Goal: Task Accomplishment & Management: Manage account settings

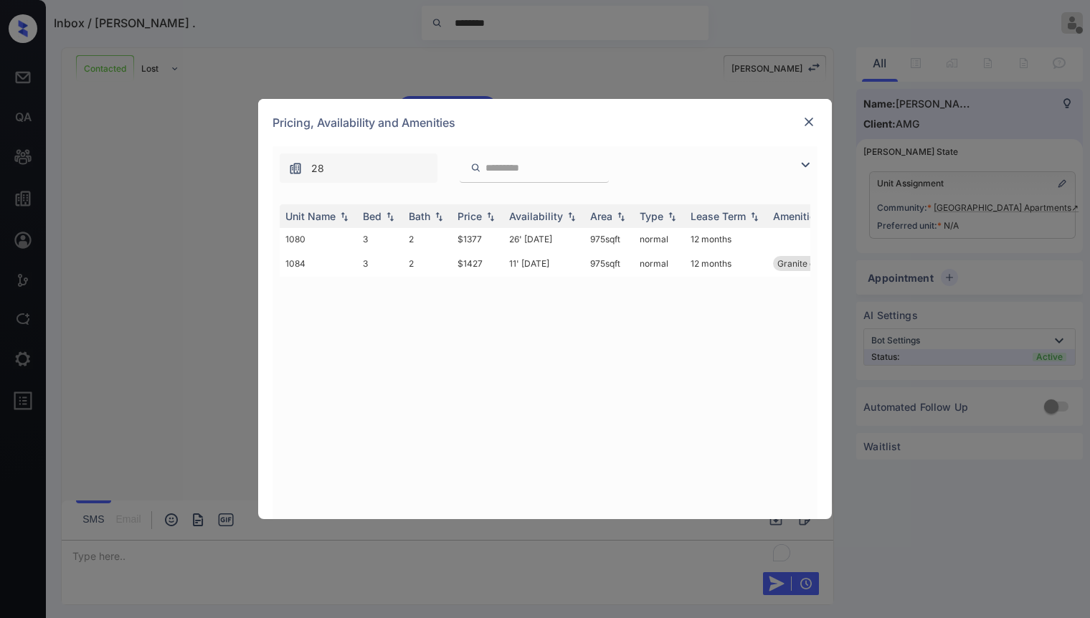
scroll to position [840, 0]
click at [975, 243] on div "**********" at bounding box center [545, 309] width 1090 height 618
click at [994, 211] on div "**********" at bounding box center [545, 309] width 1090 height 618
click at [809, 122] on img at bounding box center [809, 122] width 14 height 14
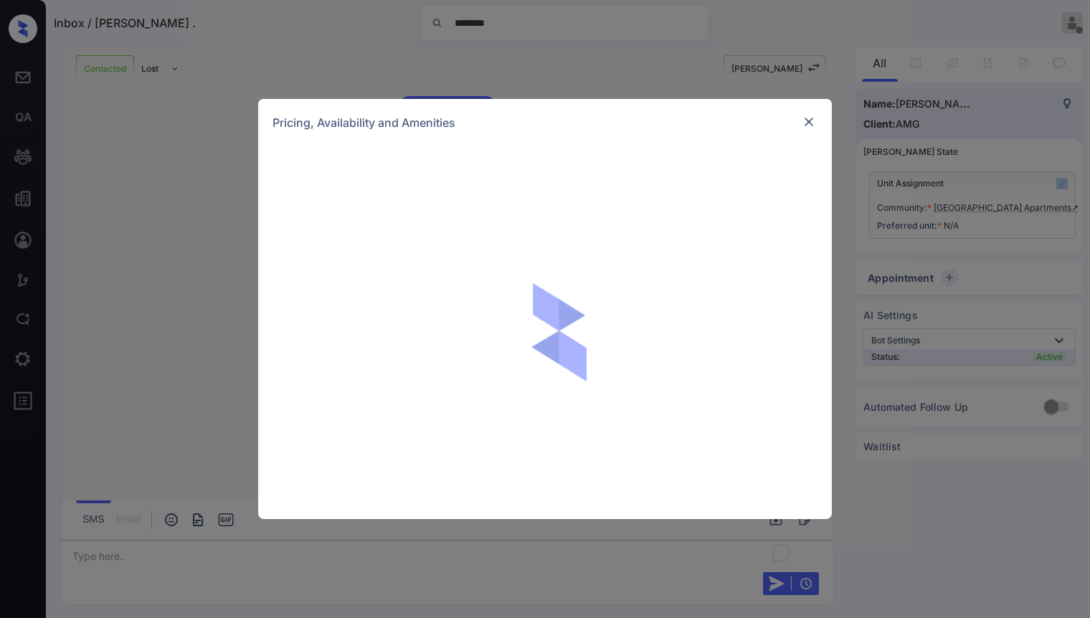
scroll to position [840, 0]
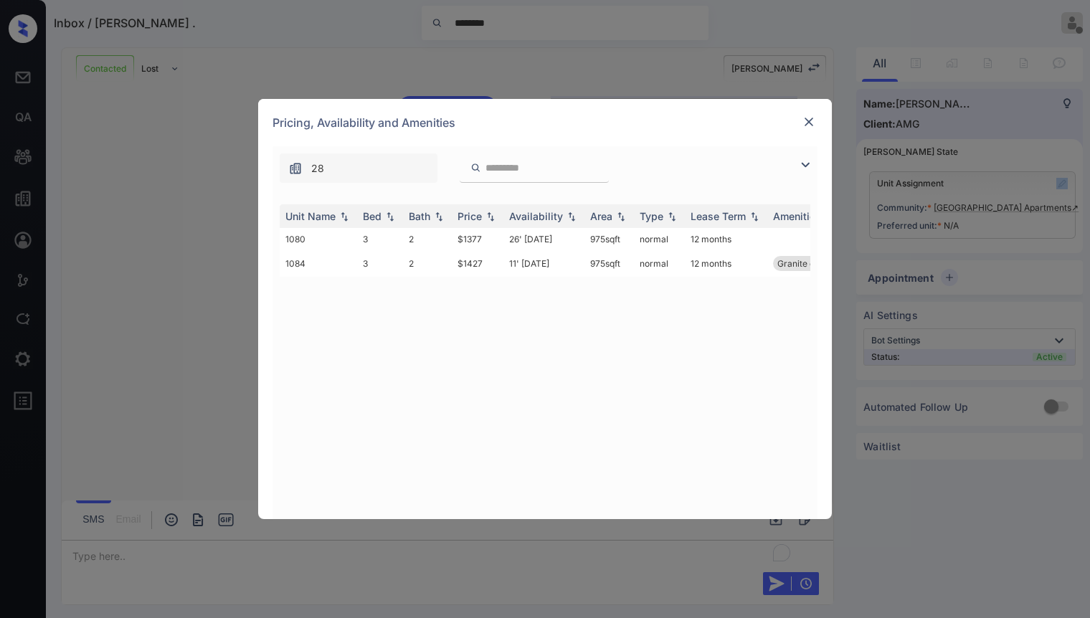
click at [806, 168] on img at bounding box center [804, 164] width 17 height 17
click at [806, 168] on div "28" at bounding box center [544, 164] width 545 height 37
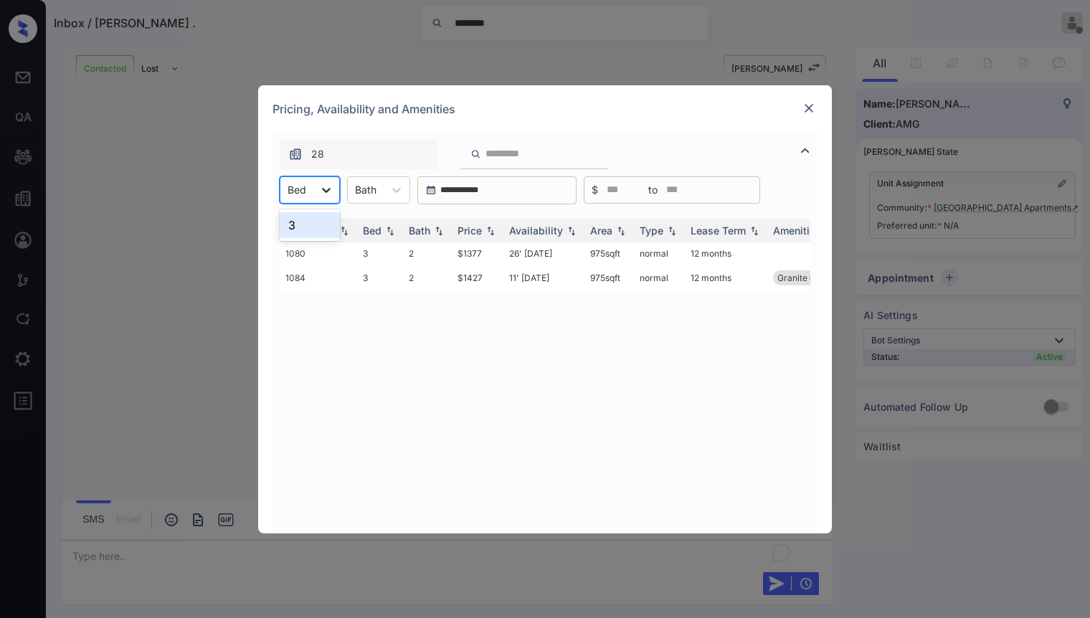
click at [334, 198] on div at bounding box center [326, 190] width 26 height 26
drag, startPoint x: 444, startPoint y: 381, endPoint x: 253, endPoint y: 339, distance: 195.3
click at [444, 382] on div "Unit Name Bed Bath Price Availability Area Type Lease Term Amenities 1080 3 2 $…" at bounding box center [545, 369] width 531 height 300
drag, startPoint x: 154, startPoint y: 149, endPoint x: 546, endPoint y: 133, distance: 392.5
click at [160, 152] on div "**********" at bounding box center [545, 309] width 1090 height 618
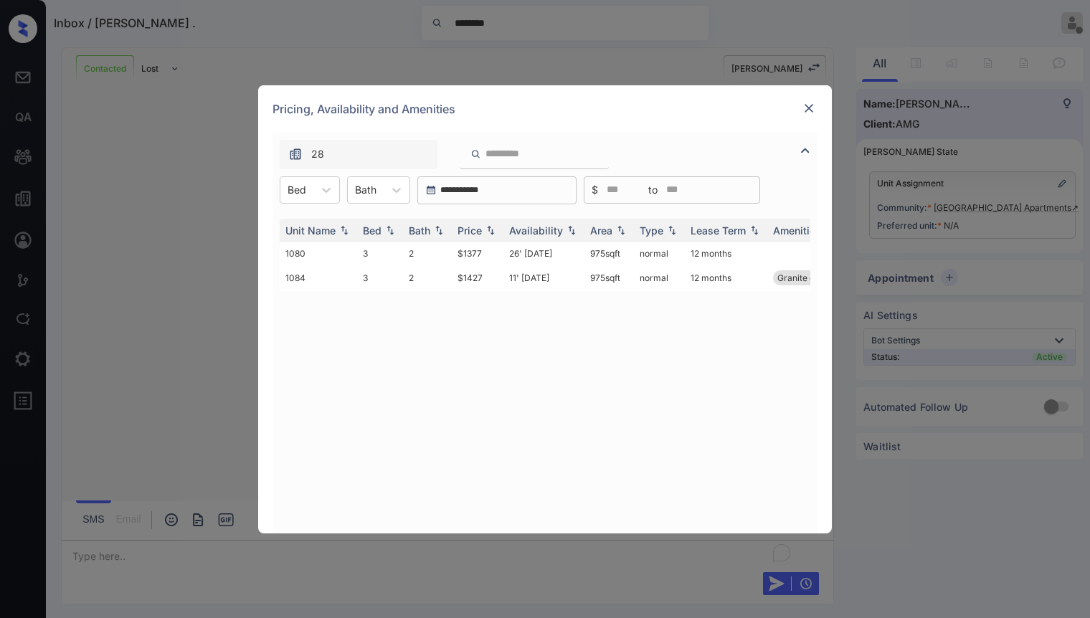
click at [817, 111] on div "Pricing, Availability and Amenities" at bounding box center [545, 108] width 574 height 47
click at [810, 112] on img at bounding box center [809, 108] width 14 height 14
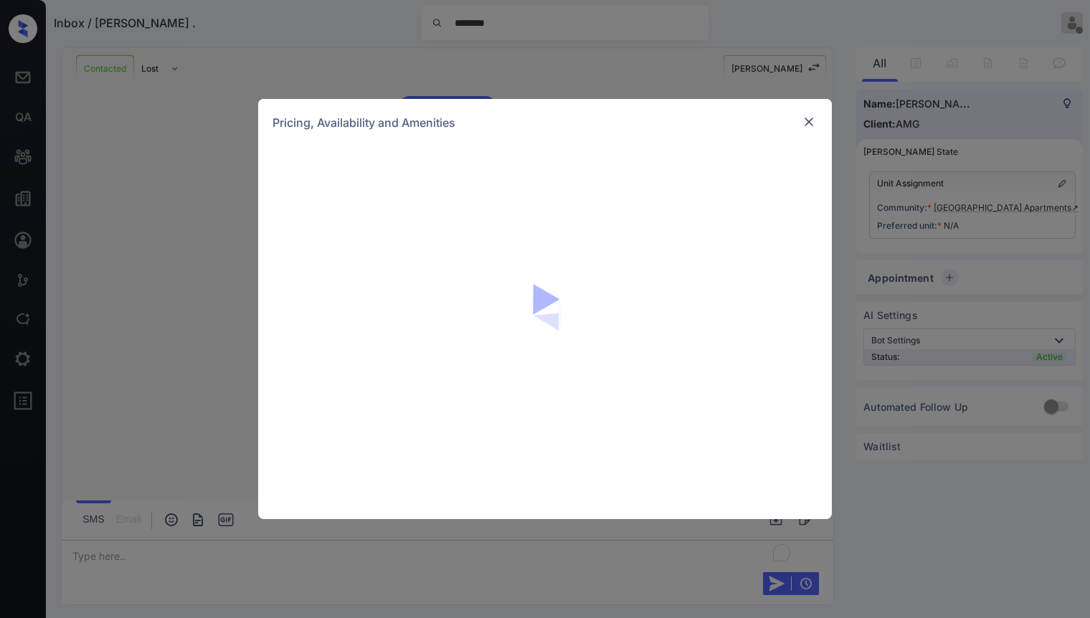
scroll to position [840, 0]
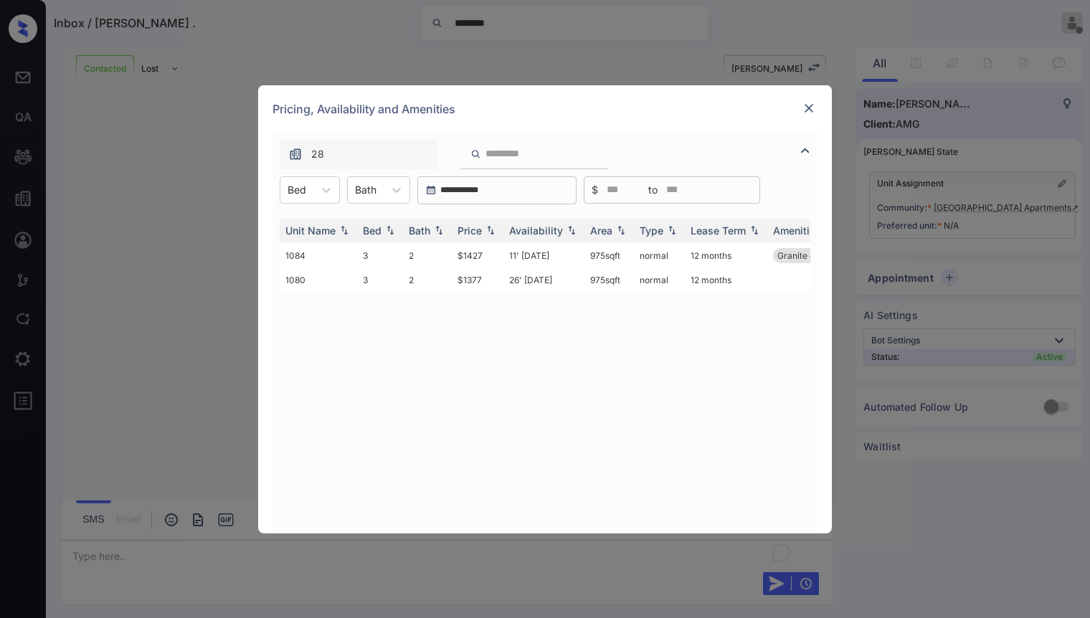
click at [549, 49] on div "**********" at bounding box center [545, 309] width 1090 height 618
click at [809, 110] on img at bounding box center [809, 108] width 14 height 14
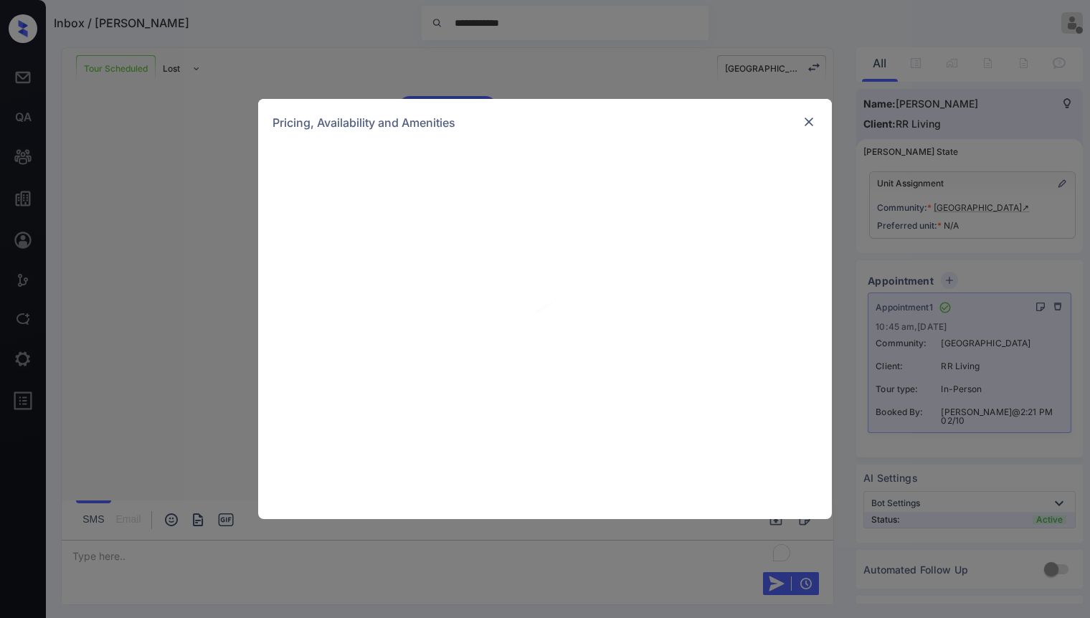
scroll to position [1270, 0]
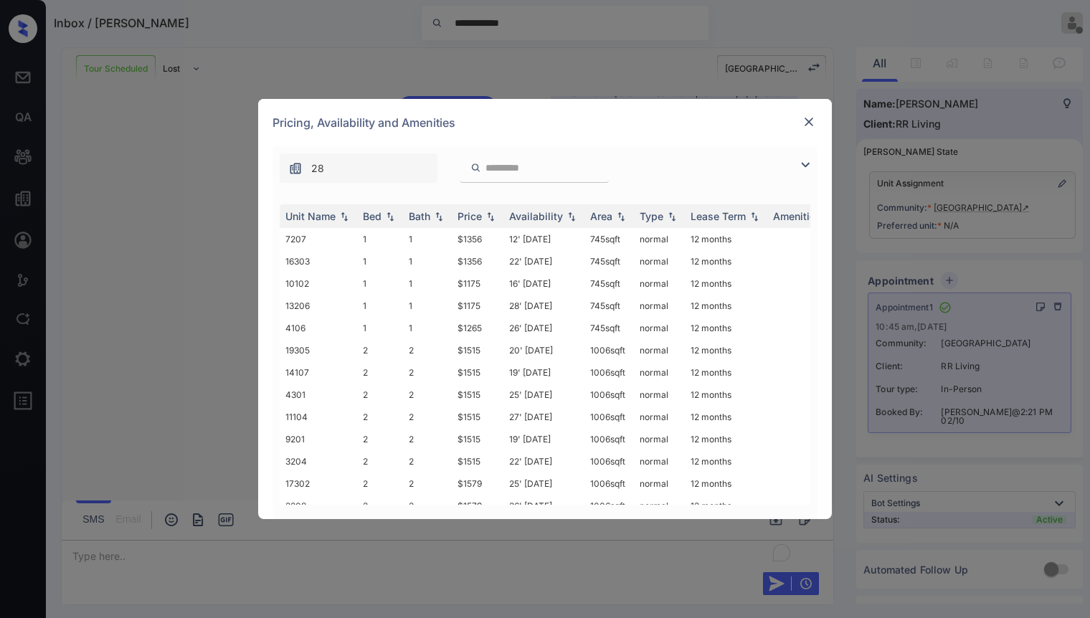
click at [816, 122] on div at bounding box center [808, 121] width 17 height 17
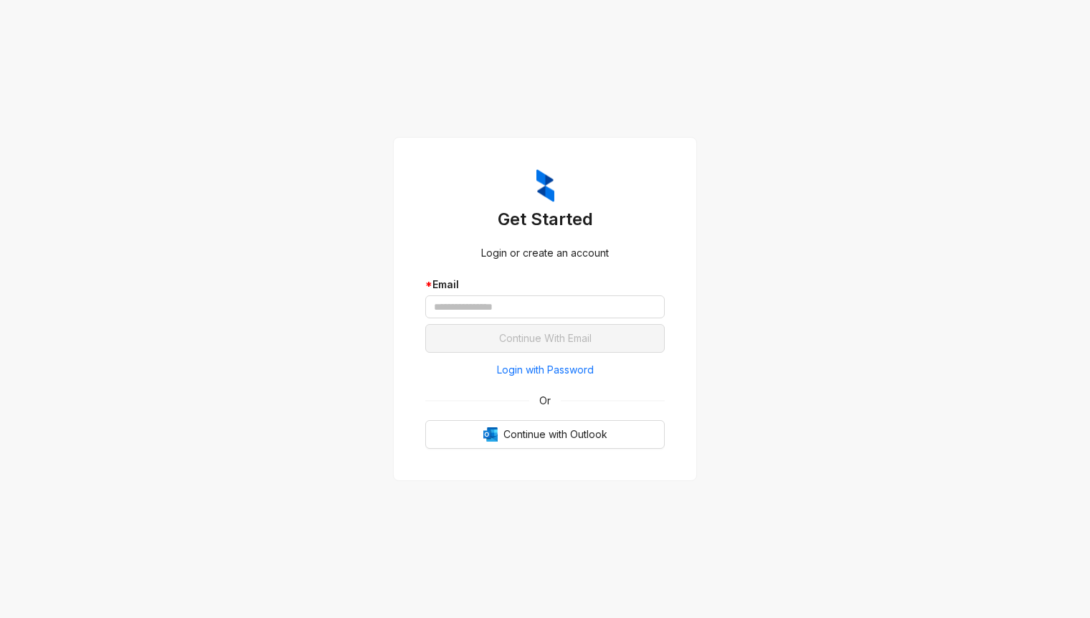
click at [850, 280] on div "Get Started Login or create an account * Email Continue With Email Login with P…" at bounding box center [545, 309] width 1090 height 618
click at [548, 371] on span "Login with Password" at bounding box center [545, 370] width 97 height 16
click at [548, 371] on button "Login with Password" at bounding box center [544, 369] width 239 height 23
click at [548, 371] on span "Login with Password" at bounding box center [545, 370] width 97 height 16
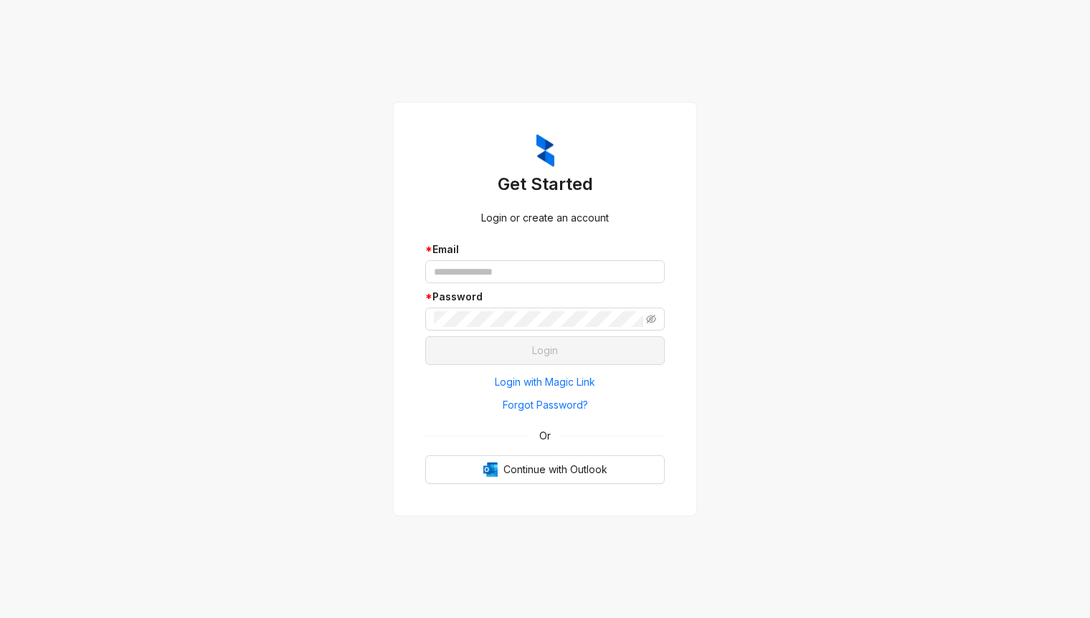
click at [512, 290] on div "* Password" at bounding box center [544, 297] width 239 height 16
click at [519, 270] on input "text" at bounding box center [544, 271] width 239 height 23
click at [822, 255] on div "Get Started Login or create an account * Email * Password Login Login with Magi…" at bounding box center [545, 309] width 1090 height 618
click at [509, 271] on input "text" at bounding box center [544, 271] width 239 height 23
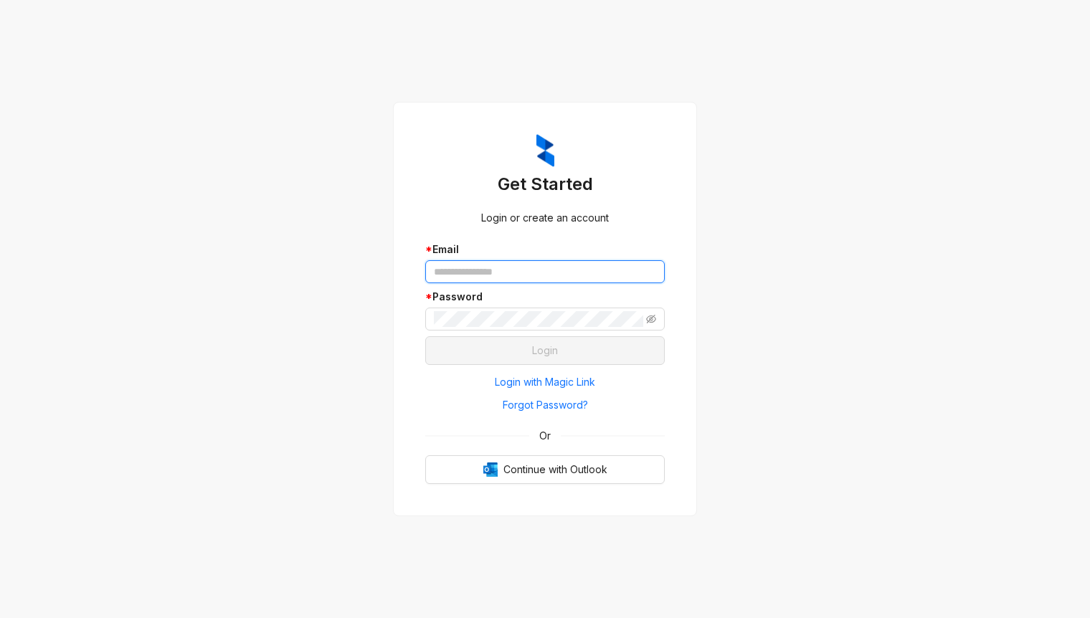
click at [463, 272] on input "text" at bounding box center [544, 271] width 239 height 23
click at [758, 433] on div "Get Started Login or create an account * Email * Password Login Login with Magi…" at bounding box center [545, 309] width 1090 height 618
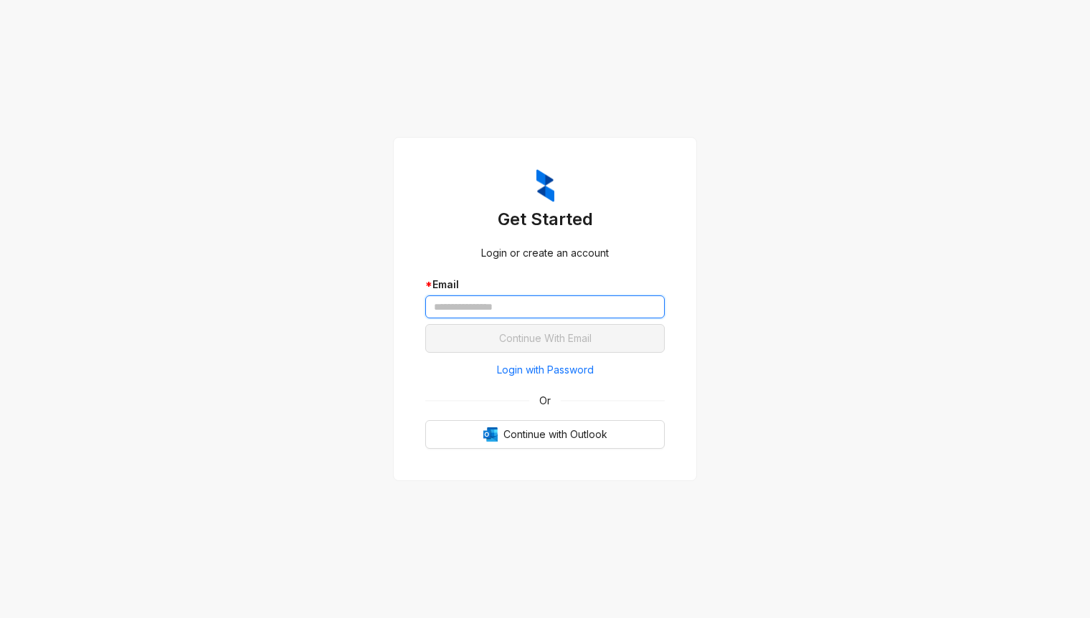
click at [484, 310] on input "text" at bounding box center [544, 306] width 239 height 23
click at [809, 311] on div "Get Started Login or create an account * Email Continue With Email Login with P…" at bounding box center [545, 309] width 1090 height 618
click at [545, 370] on span "Login with Password" at bounding box center [545, 370] width 97 height 16
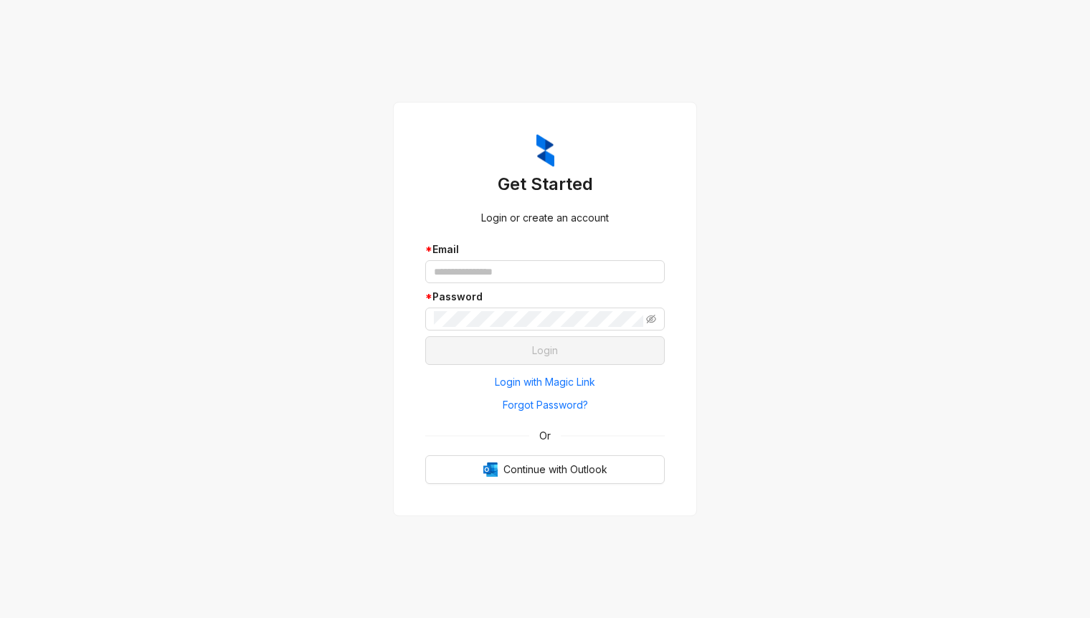
click at [495, 283] on div "* Email * Password" at bounding box center [544, 289] width 239 height 95
click at [514, 270] on input "text" at bounding box center [544, 271] width 239 height 23
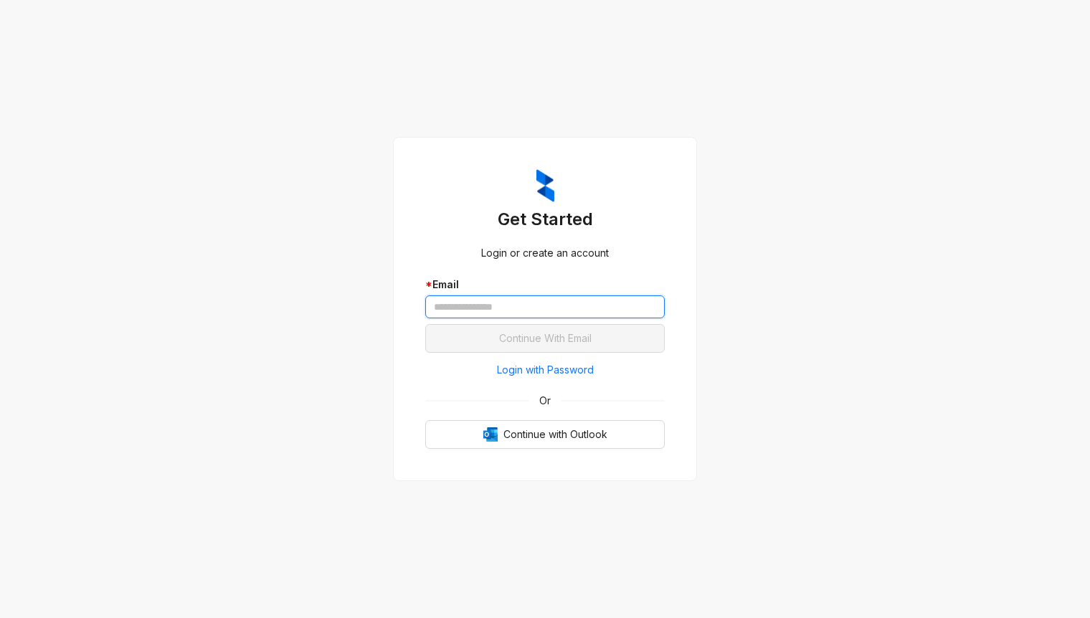
click at [515, 305] on input "text" at bounding box center [544, 306] width 239 height 23
drag, startPoint x: 865, startPoint y: 254, endPoint x: 773, endPoint y: 300, distance: 103.2
click at [865, 254] on div "Get Started Login or create an account * Email Continue With Email Login with P…" at bounding box center [545, 309] width 1090 height 618
click at [576, 374] on span "Login with Password" at bounding box center [545, 370] width 97 height 16
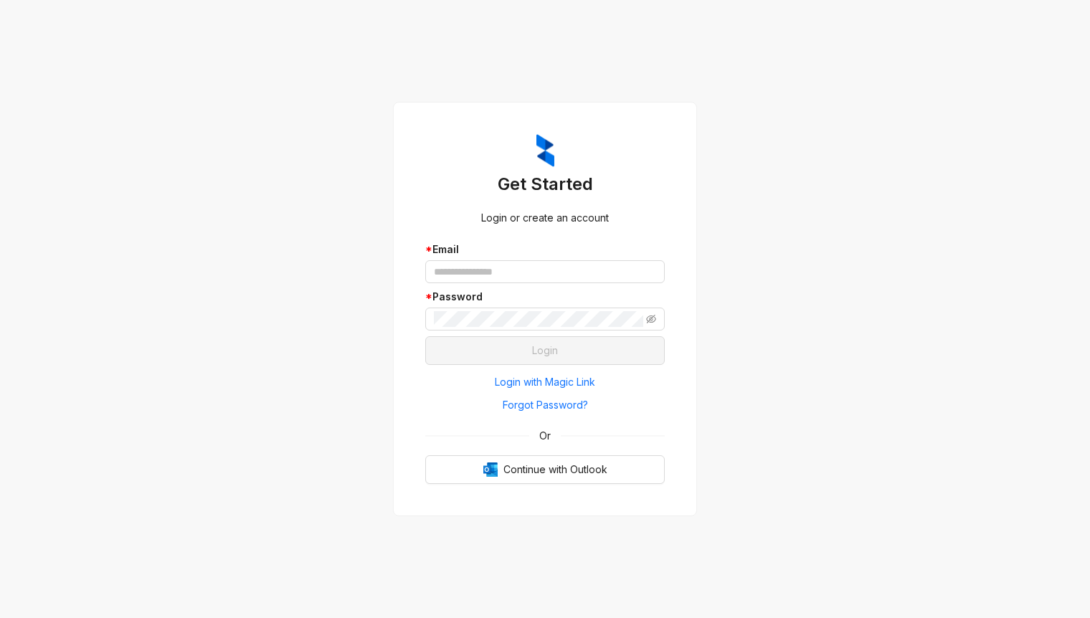
click at [826, 426] on div "Get Started Login or create an account * Email * Password Login Login with Magi…" at bounding box center [545, 309] width 1090 height 618
drag, startPoint x: 848, startPoint y: 369, endPoint x: 761, endPoint y: 66, distance: 315.4
click at [842, 349] on div "Get Started Login or create an account * Email * Password Login Login with Magi…" at bounding box center [545, 309] width 1090 height 618
